Goal: Navigation & Orientation: Understand site structure

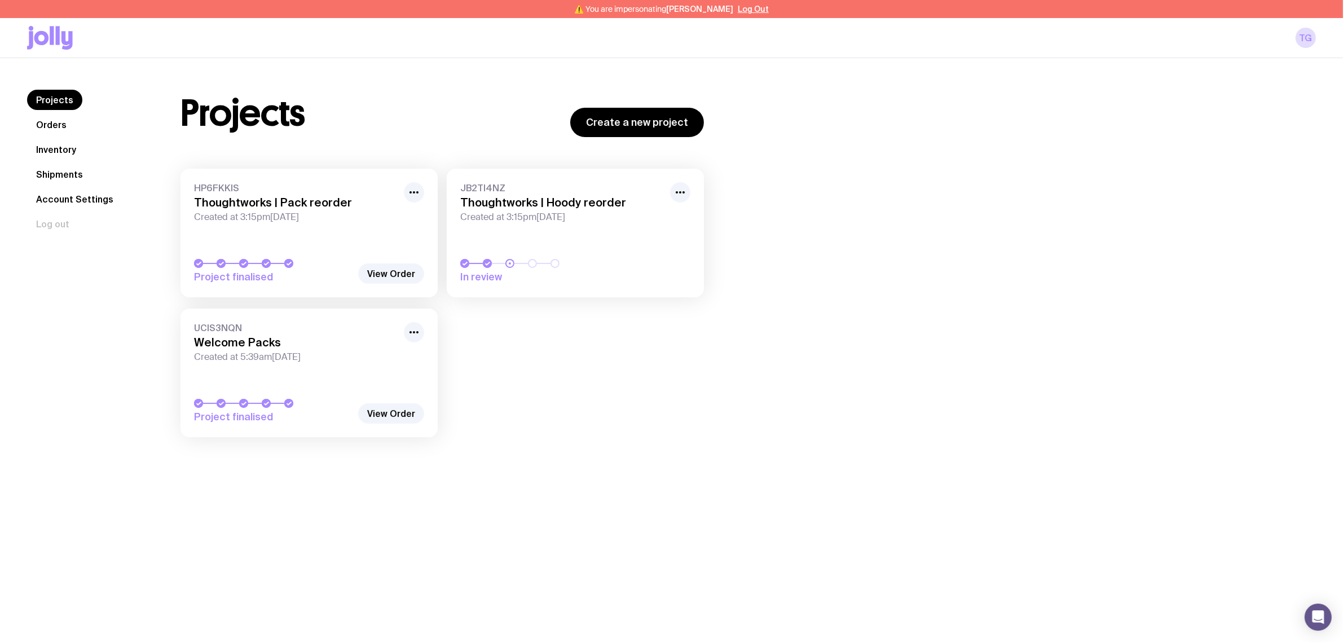
click at [72, 150] on link "Inventory" at bounding box center [56, 149] width 58 height 20
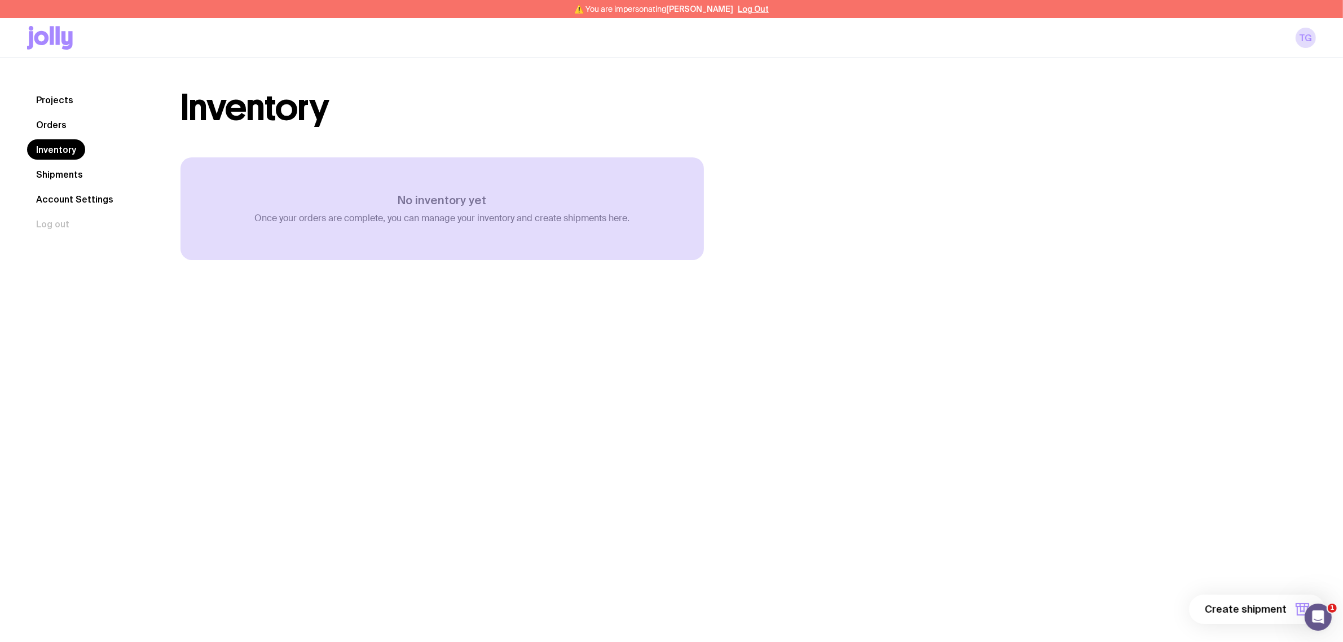
click at [72, 172] on link "Shipments" at bounding box center [59, 174] width 65 height 20
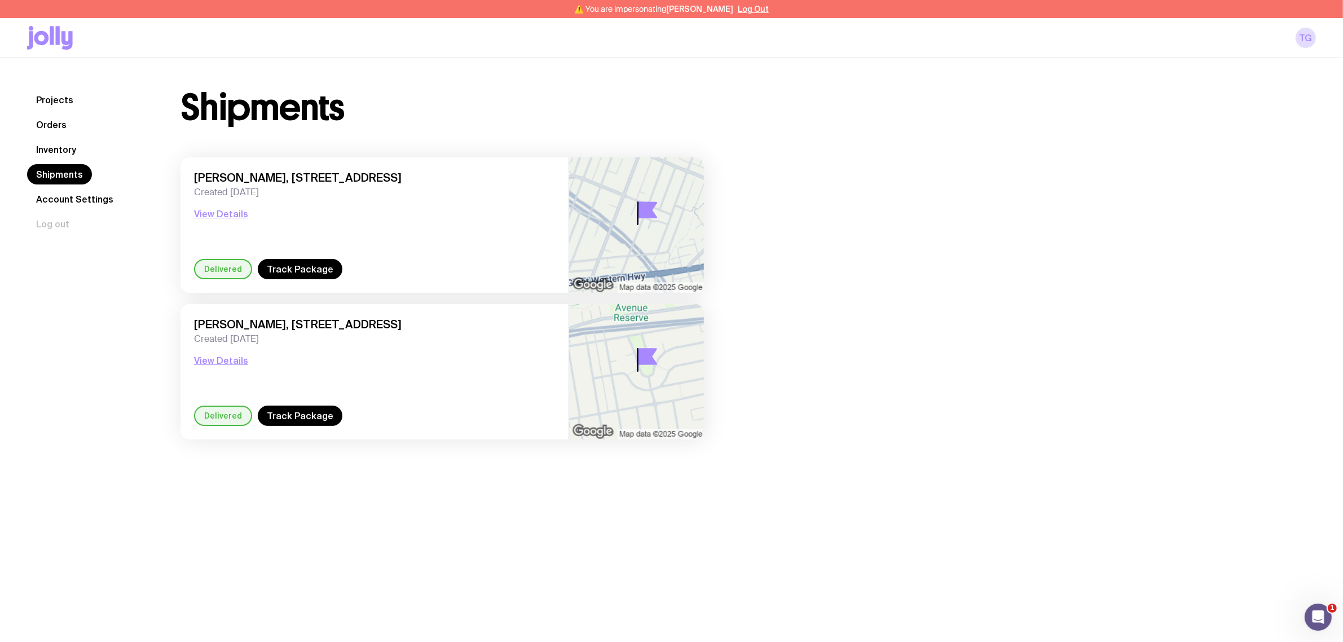
click at [75, 200] on link "Account Settings" at bounding box center [74, 199] width 95 height 20
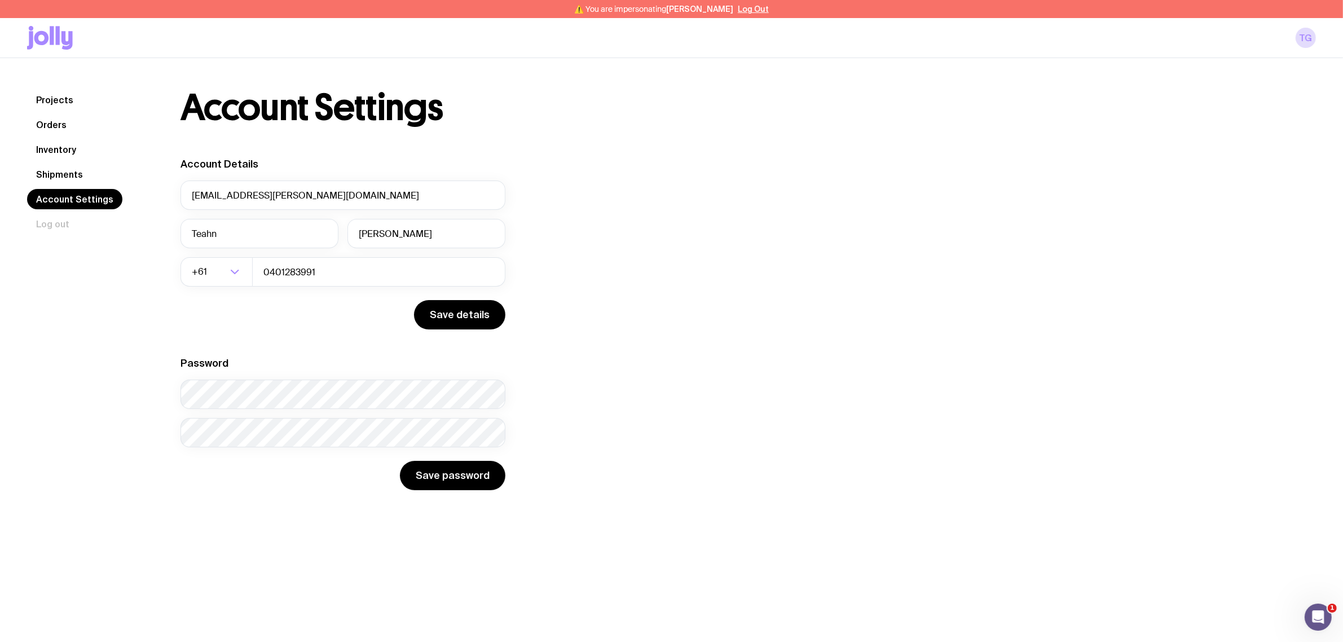
click at [58, 125] on link "Orders" at bounding box center [51, 125] width 49 height 20
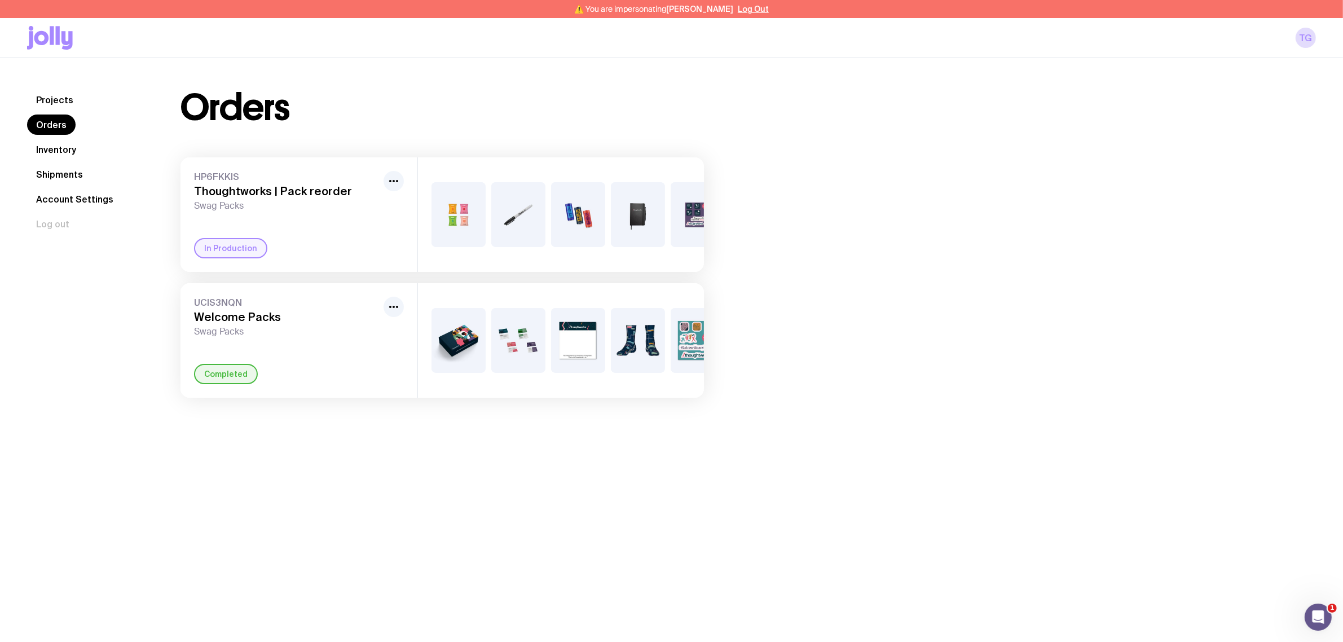
drag, startPoint x: 55, startPoint y: 95, endPoint x: 19, endPoint y: 97, distance: 36.2
click at [15, 96] on div "Projects Orders Inventory Shipments Account Settings Log out Projects Orders In…" at bounding box center [671, 243] width 1343 height 371
click at [42, 99] on link "Projects" at bounding box center [54, 100] width 55 height 20
